Goal: Task Accomplishment & Management: Use online tool/utility

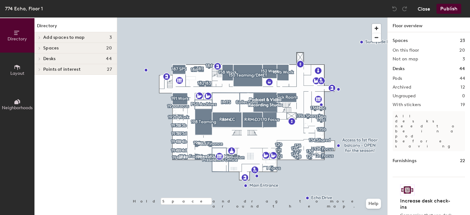
click at [425, 8] on button "Close" at bounding box center [424, 9] width 13 height 10
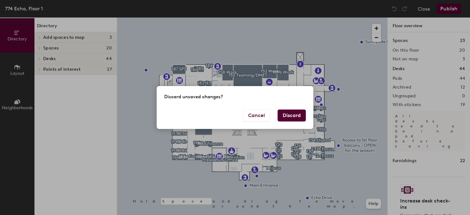
click at [290, 115] on button "Discard" at bounding box center [292, 116] width 28 height 12
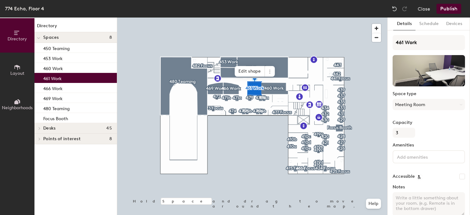
click at [447, 8] on button "Publish" at bounding box center [449, 9] width 25 height 10
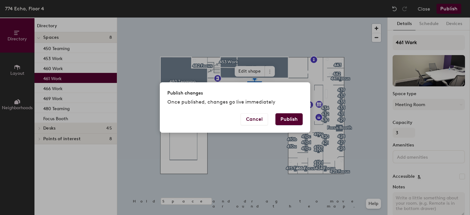
click at [285, 122] on button "Publish" at bounding box center [289, 120] width 27 height 12
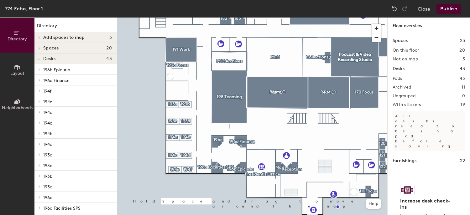
click at [56, 49] on span "Spaces" at bounding box center [51, 48] width 16 height 5
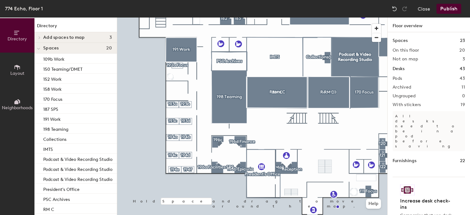
click at [23, 64] on button "Layout" at bounding box center [17, 70] width 34 height 34
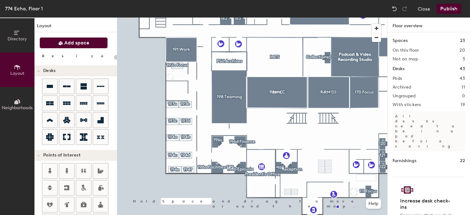
click at [85, 46] on button "Add space" at bounding box center [74, 42] width 68 height 11
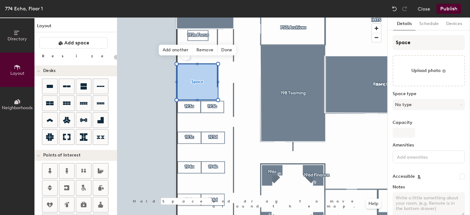
type input "20"
click at [381, 42] on div "Directory Layout Neighborhoods Layout Add space Resize Desks Points of Interest…" at bounding box center [235, 117] width 470 height 198
type input "19"
type input "20"
type input "192"
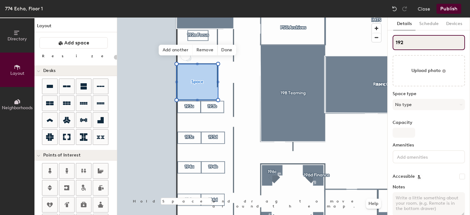
type input "20"
type input "192b"
type input "20"
type input "192b"
type input "20"
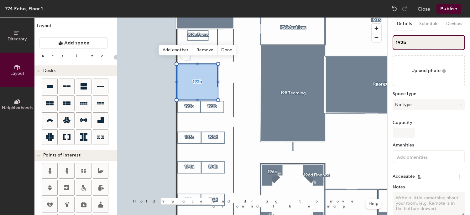
type input "192b W"
type input "20"
type input "192b Work"
type input "20"
type input "192b Work"
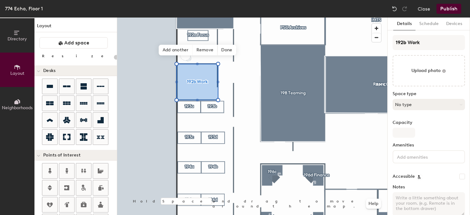
click at [403, 105] on button "No type" at bounding box center [429, 104] width 72 height 11
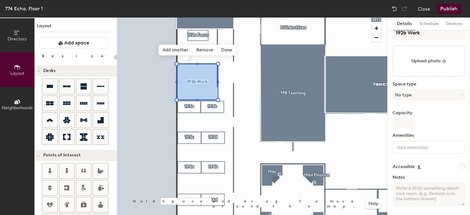
scroll to position [10, 0]
click at [421, 94] on button "No type" at bounding box center [429, 94] width 72 height 11
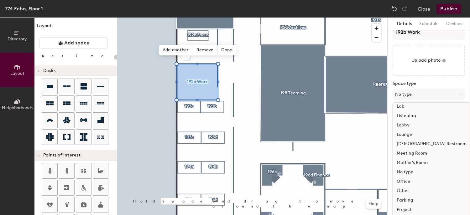
scroll to position [140, 0]
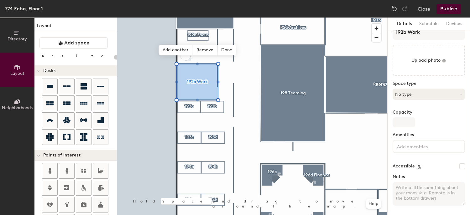
click at [412, 96] on button "No type" at bounding box center [429, 94] width 72 height 11
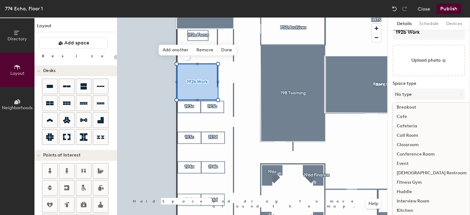
scroll to position [0, 0]
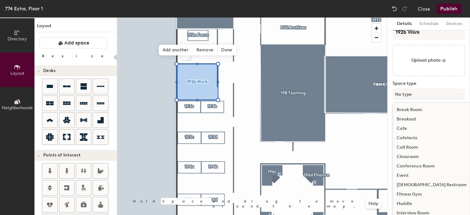
click at [401, 119] on div "Breakout" at bounding box center [431, 119] width 77 height 9
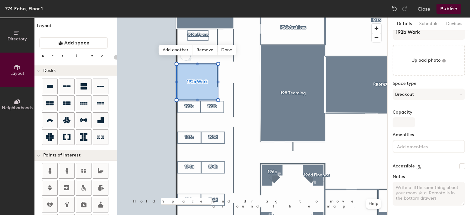
click at [454, 10] on button "Publish" at bounding box center [449, 9] width 25 height 10
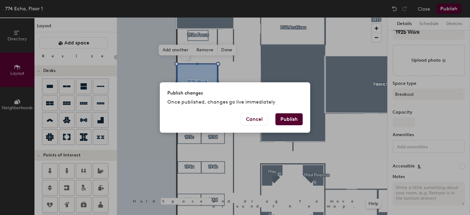
click at [285, 118] on button "Publish" at bounding box center [289, 120] width 27 height 12
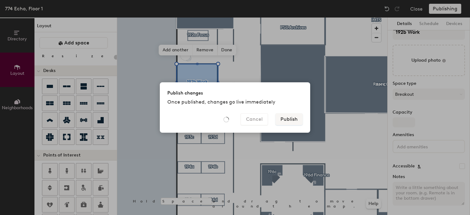
type input "20"
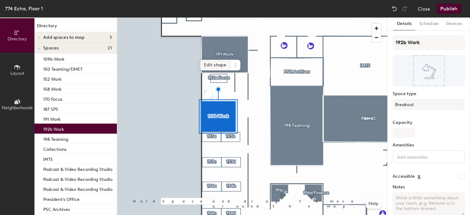
click at [220, 65] on span "Edit shape" at bounding box center [215, 65] width 30 height 11
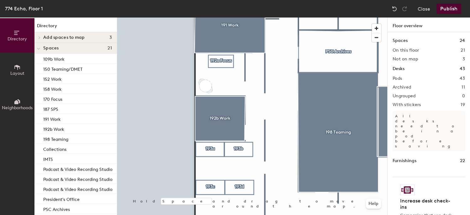
click at [448, 11] on button "Publish" at bounding box center [449, 9] width 25 height 10
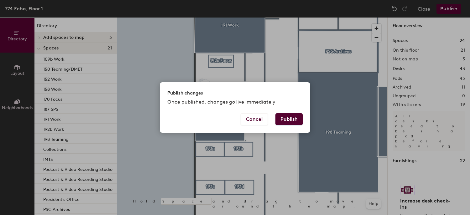
click at [283, 119] on button "Publish" at bounding box center [289, 120] width 27 height 12
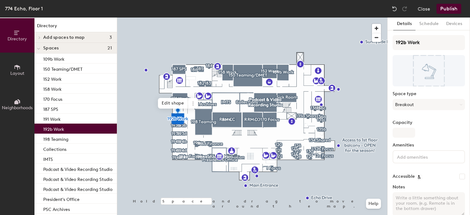
click at [455, 9] on button "Publish" at bounding box center [449, 9] width 25 height 10
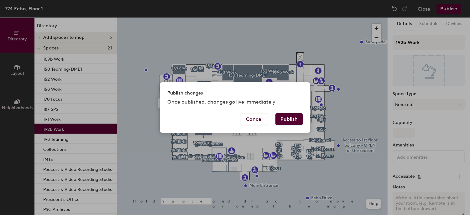
click at [290, 116] on button "Publish" at bounding box center [289, 120] width 27 height 12
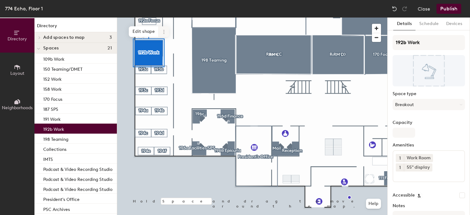
click at [148, 33] on span "Edit shape" at bounding box center [144, 31] width 30 height 11
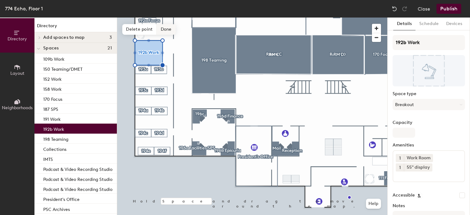
click at [168, 30] on span "Done" at bounding box center [166, 29] width 19 height 11
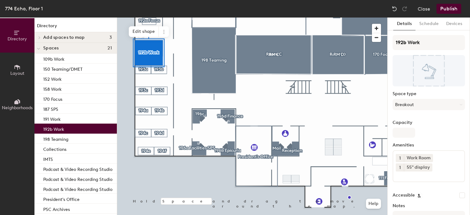
click at [448, 8] on button "Publish" at bounding box center [449, 9] width 25 height 10
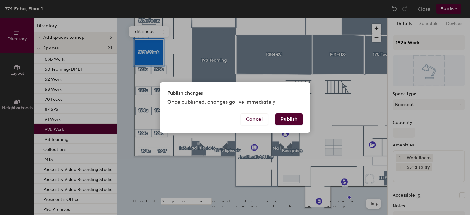
click at [292, 119] on button "Publish" at bounding box center [289, 120] width 27 height 12
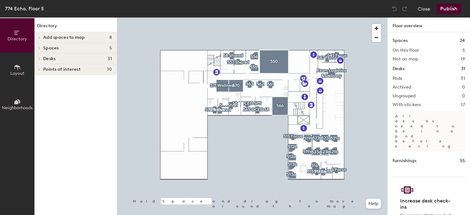
click at [52, 48] on span "Spaces" at bounding box center [51, 48] width 16 height 5
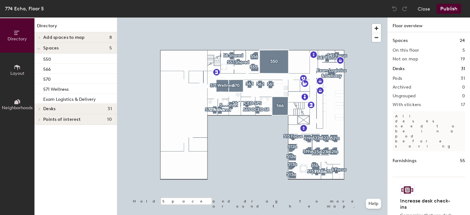
click at [61, 120] on span "Points of interest" at bounding box center [61, 119] width 37 height 5
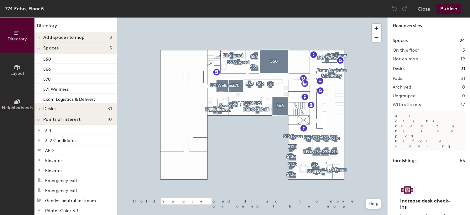
click at [17, 72] on span "Layout" at bounding box center [17, 73] width 14 height 5
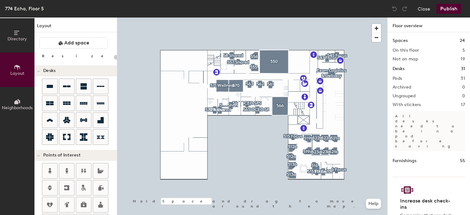
click at [18, 102] on icon at bounding box center [16, 102] width 4 height 4
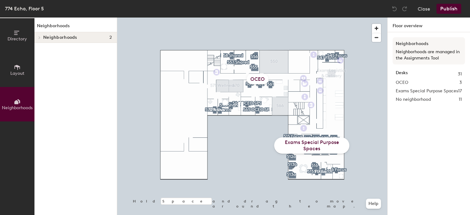
click at [261, 80] on div "OCEO" at bounding box center [258, 79] width 22 height 10
click at [15, 106] on span "Neighborhoods" at bounding box center [17, 107] width 31 height 5
click at [19, 32] on icon at bounding box center [17, 32] width 7 height 7
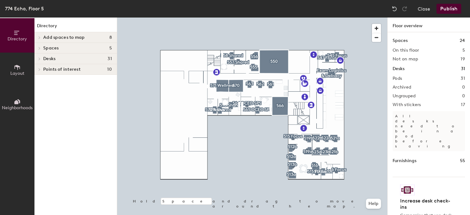
click at [63, 36] on span "Add spaces to map" at bounding box center [64, 37] width 42 height 5
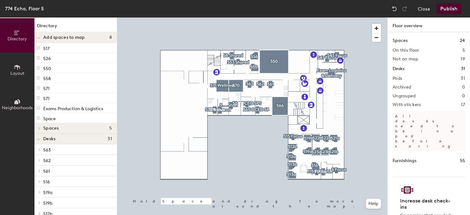
click at [21, 104] on button "Neighborhoods" at bounding box center [17, 104] width 34 height 34
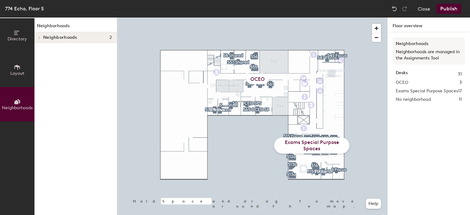
click at [68, 38] on span "Neighborhoods" at bounding box center [60, 37] width 34 height 5
click at [44, 46] on p "OCEO" at bounding box center [77, 48] width 69 height 8
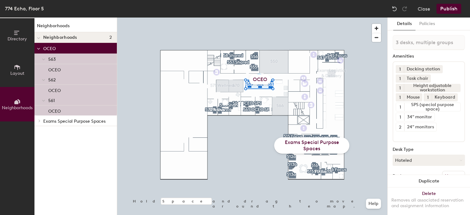
click at [44, 46] on p "OCEO" at bounding box center [77, 48] width 69 height 8
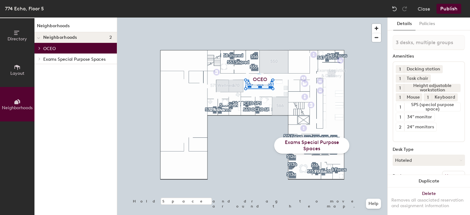
click at [454, 8] on button "Publish" at bounding box center [449, 9] width 25 height 10
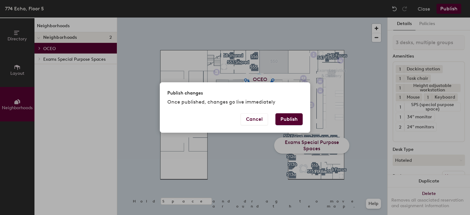
click at [290, 120] on button "Publish" at bounding box center [289, 120] width 27 height 12
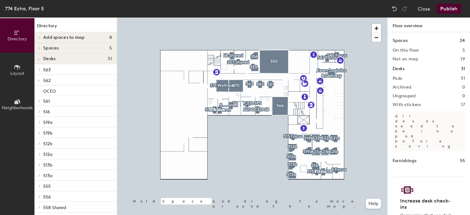
click at [51, 49] on span "Spaces" at bounding box center [51, 48] width 16 height 5
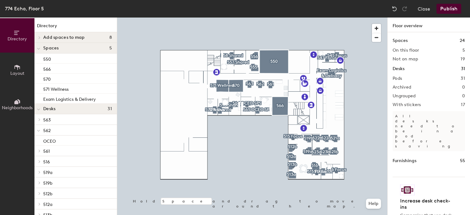
click at [51, 49] on span "Spaces" at bounding box center [51, 48] width 16 height 5
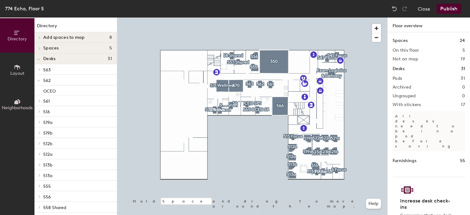
click at [52, 37] on span "Add spaces to map" at bounding box center [64, 37] width 42 height 5
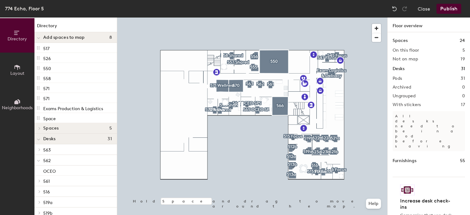
click at [52, 37] on span "Add spaces to map" at bounding box center [64, 37] width 42 height 5
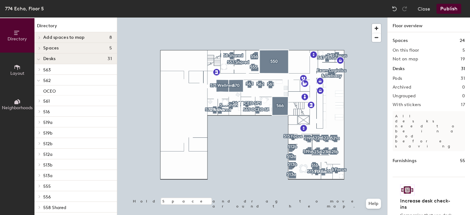
click at [38, 57] on span at bounding box center [38, 59] width 3 height 5
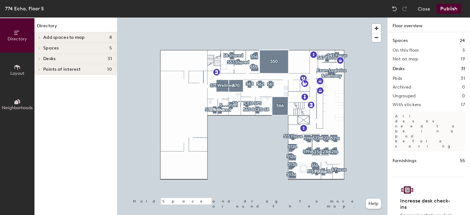
click at [40, 48] on icon at bounding box center [39, 48] width 1 height 3
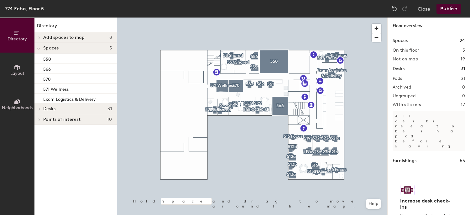
click at [40, 47] on span at bounding box center [38, 48] width 3 height 5
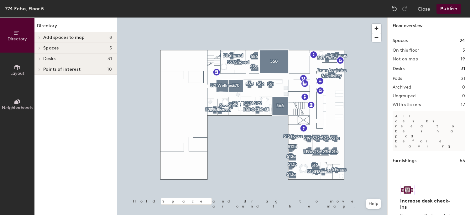
click at [24, 68] on button "Layout" at bounding box center [17, 70] width 34 height 34
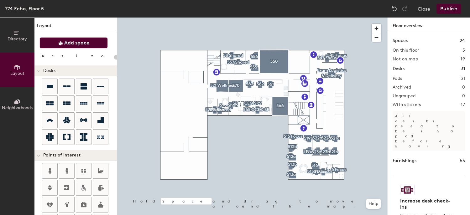
click at [68, 43] on span "Add space" at bounding box center [76, 43] width 25 height 6
click at [21, 39] on span "Directory" at bounding box center [17, 38] width 19 height 5
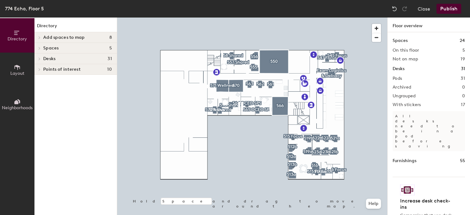
click at [448, 9] on button "Publish" at bounding box center [449, 9] width 25 height 10
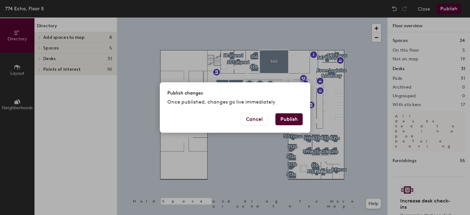
click at [292, 123] on button "Publish" at bounding box center [289, 120] width 27 height 12
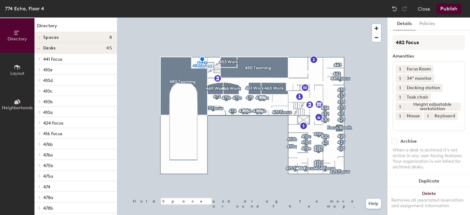
click at [396, 139] on input "checkbox" at bounding box center [395, 142] width 6 height 6
checkbox input "true"
click at [447, 10] on button "Publish" at bounding box center [449, 9] width 25 height 10
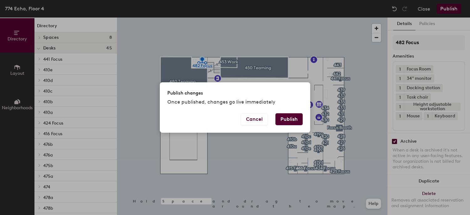
click at [294, 123] on button "Publish" at bounding box center [289, 120] width 27 height 12
